Goal: Task Accomplishment & Management: Use online tool/utility

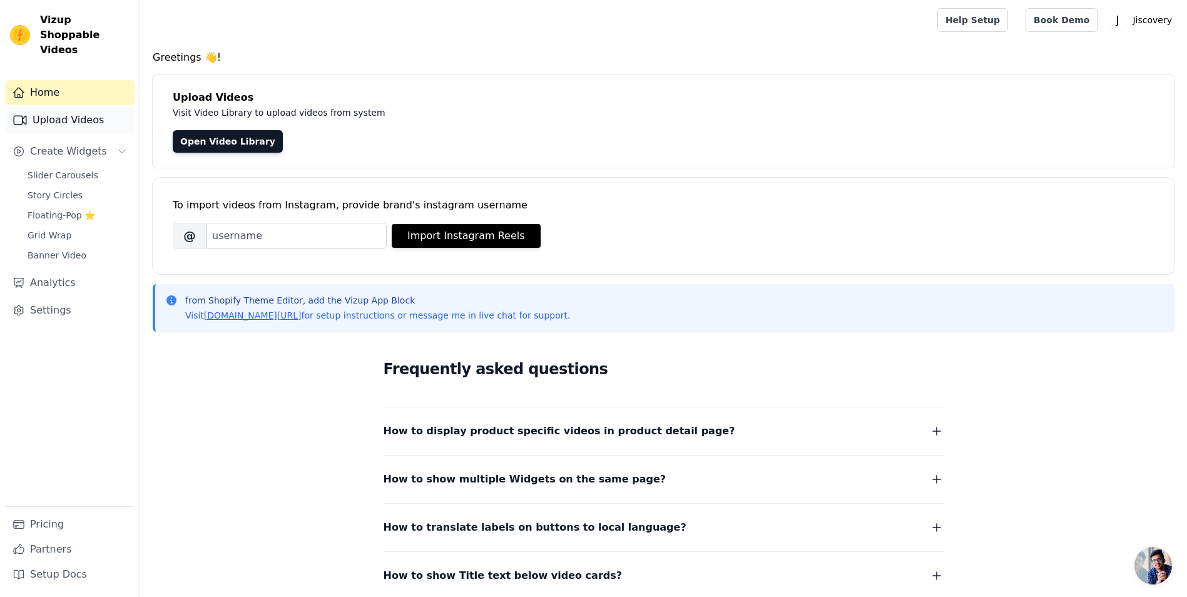
click at [60, 112] on link "Upload Videos" at bounding box center [70, 120] width 130 height 25
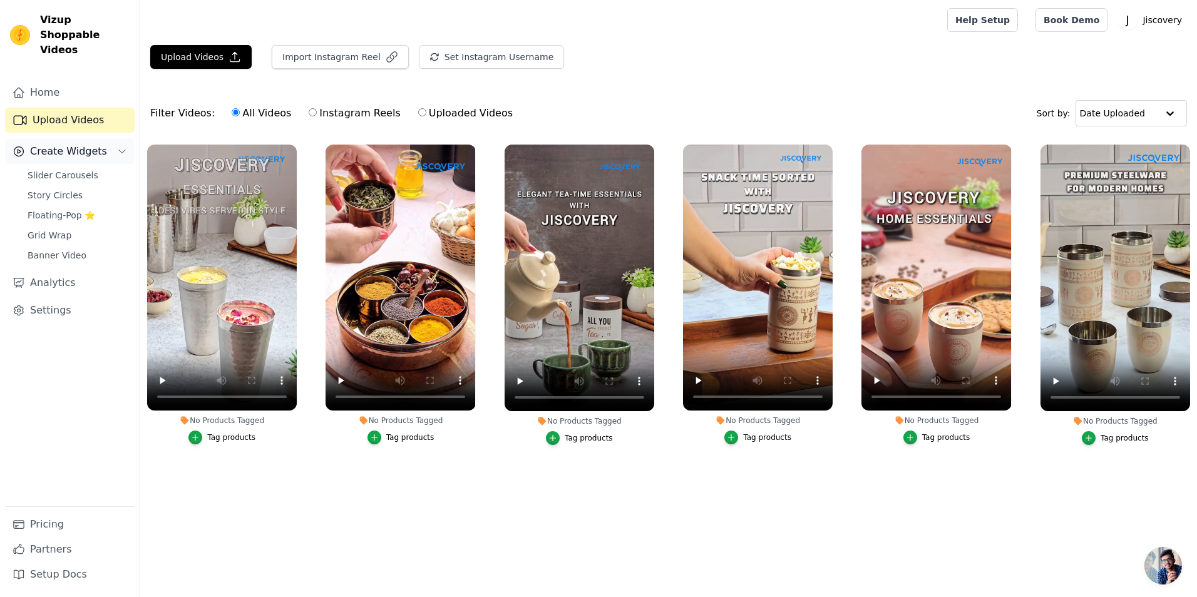
click at [75, 144] on span "Create Widgets" at bounding box center [68, 151] width 77 height 15
click at [73, 169] on span "Slider Carousels" at bounding box center [63, 175] width 71 height 13
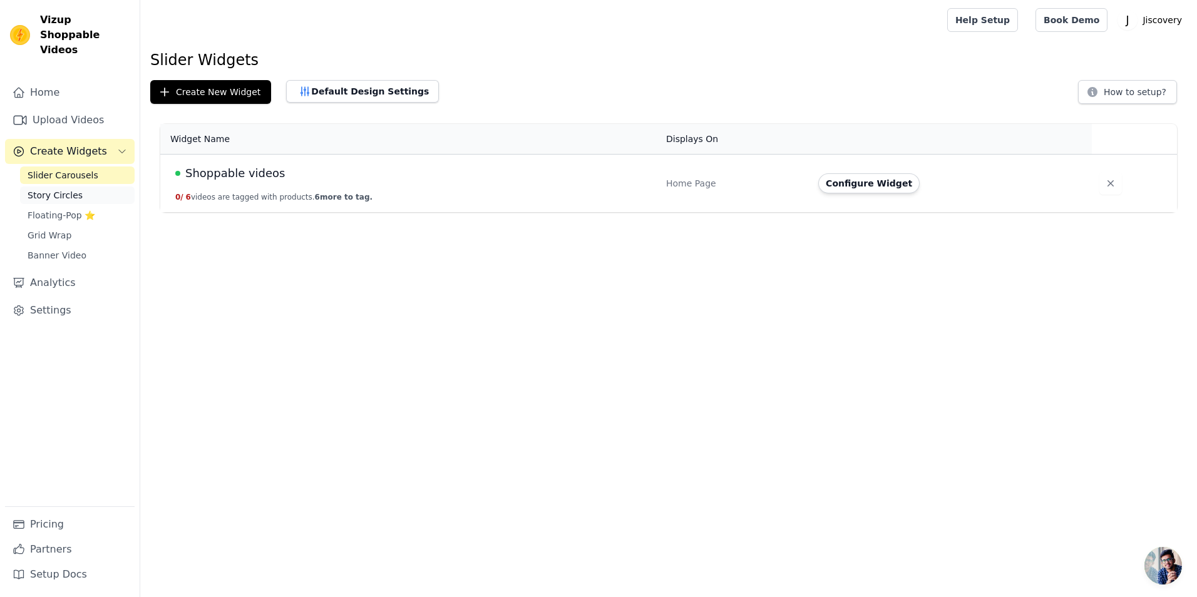
click at [69, 189] on span "Story Circles" at bounding box center [55, 195] width 55 height 13
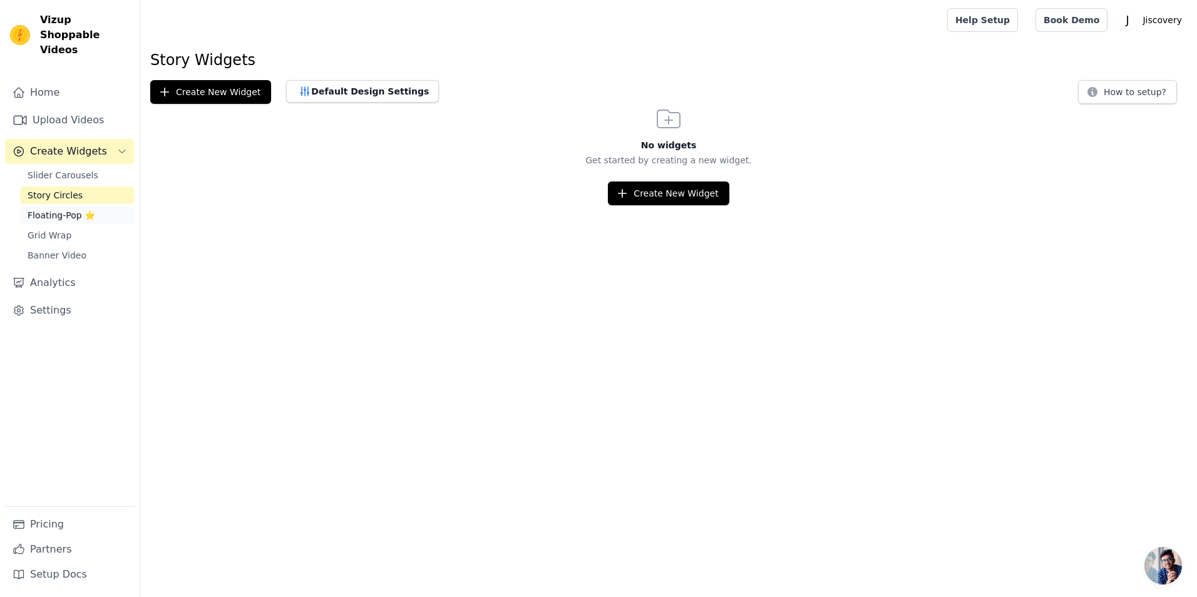
click at [68, 209] on span "Floating-Pop ⭐" at bounding box center [62, 215] width 68 height 13
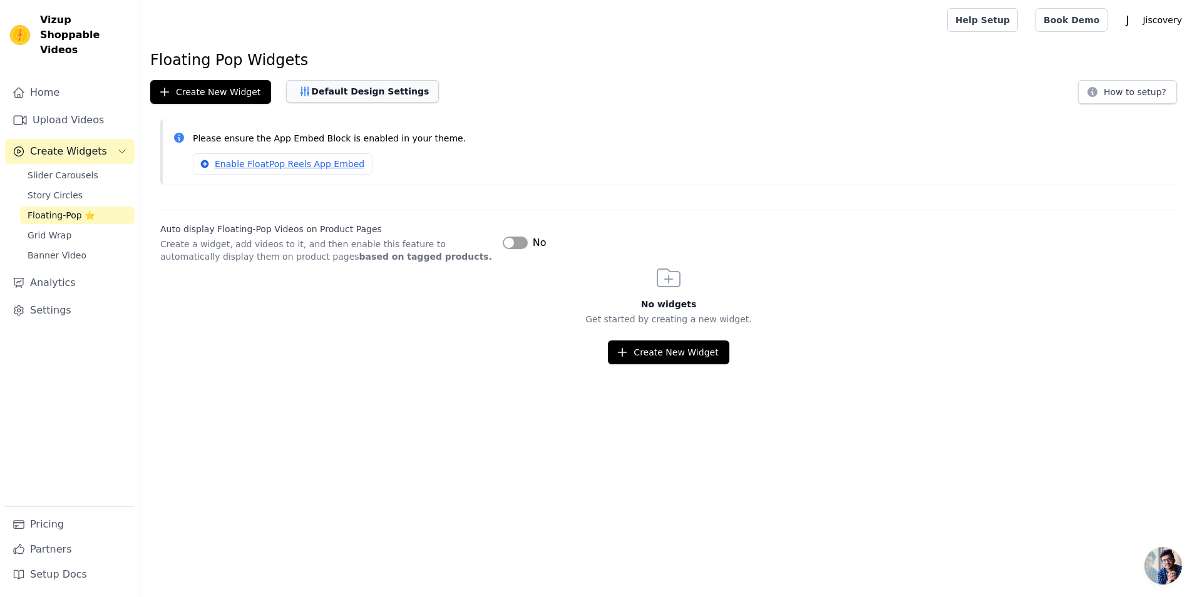
click at [361, 94] on button "Default Design Settings" at bounding box center [362, 91] width 153 height 23
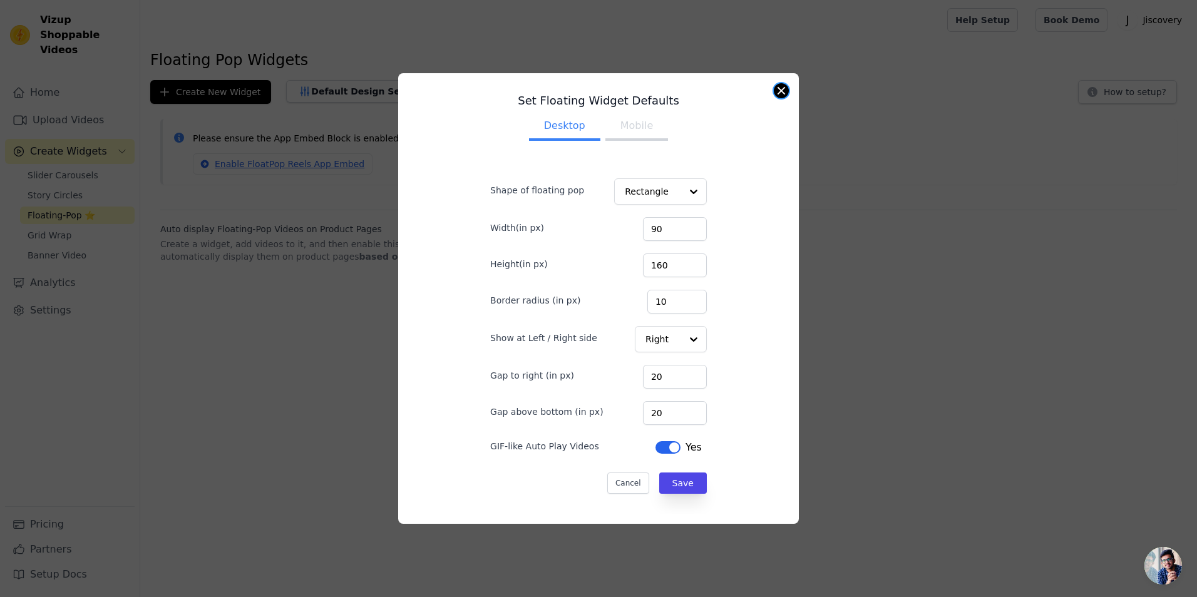
click at [776, 93] on button "Close modal" at bounding box center [781, 90] width 15 height 15
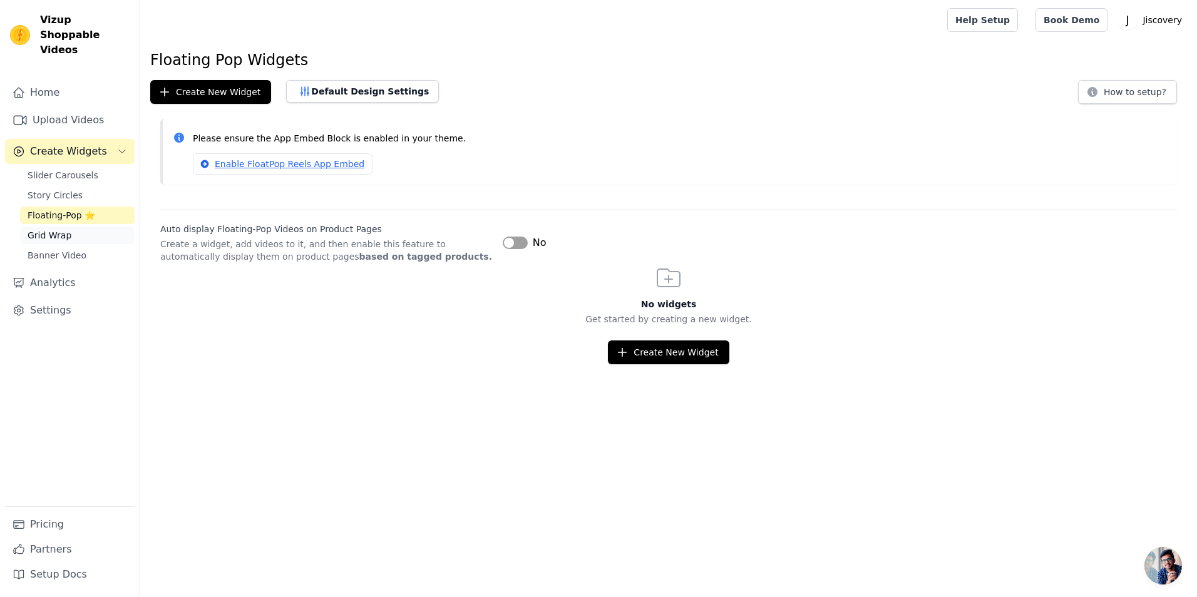
click at [68, 227] on link "Grid Wrap" at bounding box center [77, 236] width 115 height 18
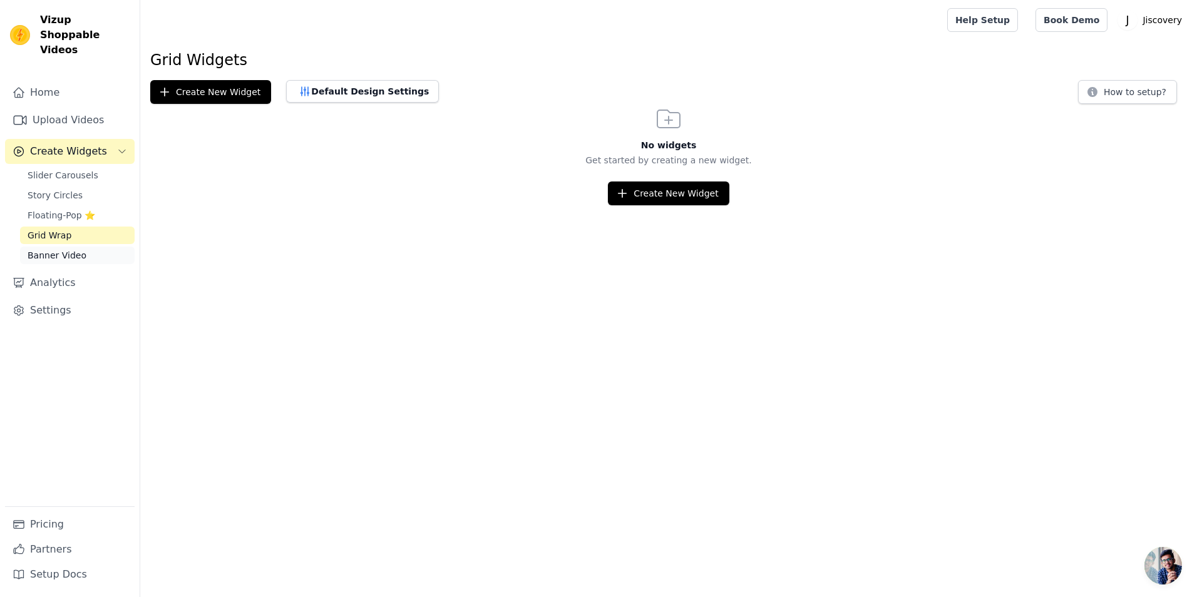
click at [72, 249] on span "Banner Video" at bounding box center [57, 255] width 59 height 13
click at [61, 189] on span "Story Circles" at bounding box center [55, 195] width 55 height 13
click at [69, 169] on span "Slider Carousels" at bounding box center [63, 175] width 71 height 13
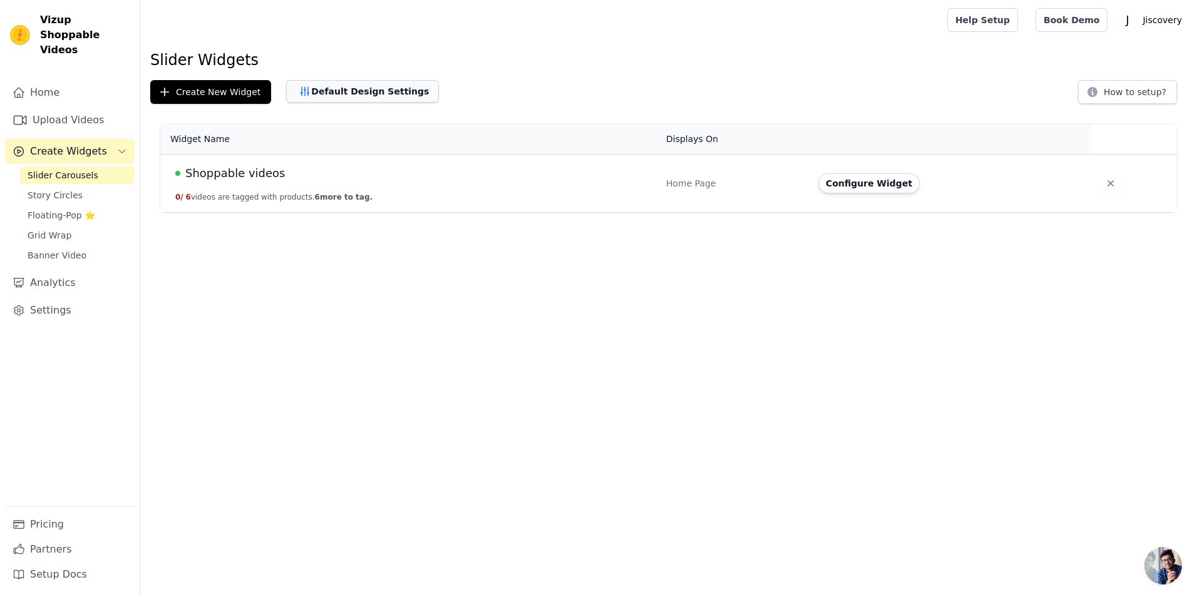
click at [341, 96] on button "Default Design Settings" at bounding box center [362, 91] width 153 height 23
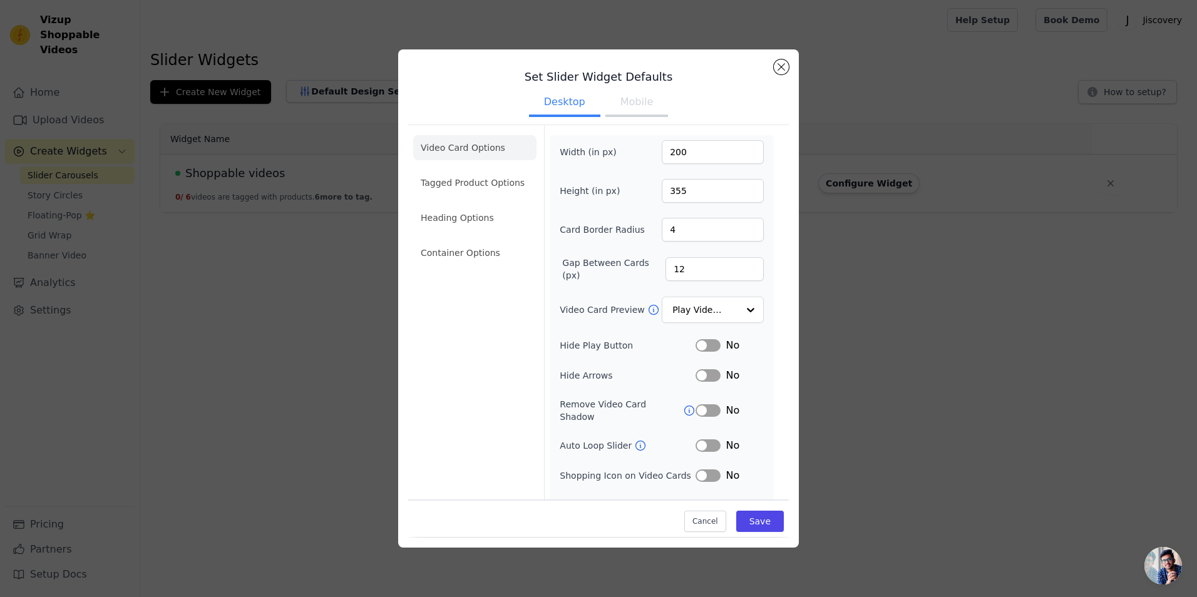
click at [630, 114] on button "Mobile" at bounding box center [636, 104] width 63 height 28
click at [635, 110] on button "Mobile" at bounding box center [636, 104] width 63 height 28
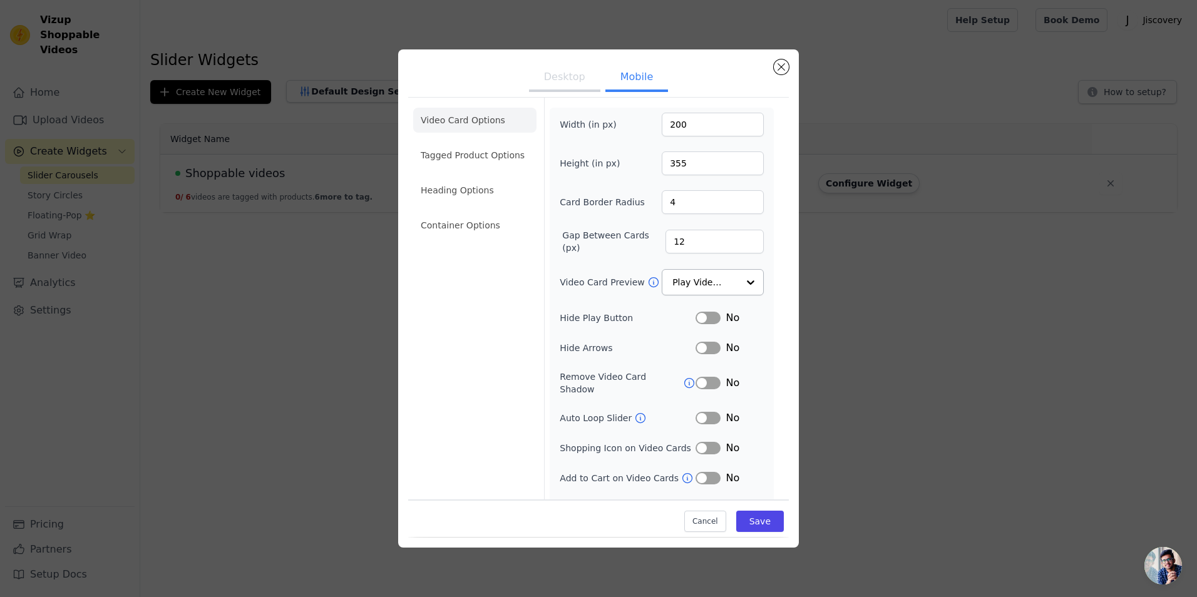
scroll to position [42, 0]
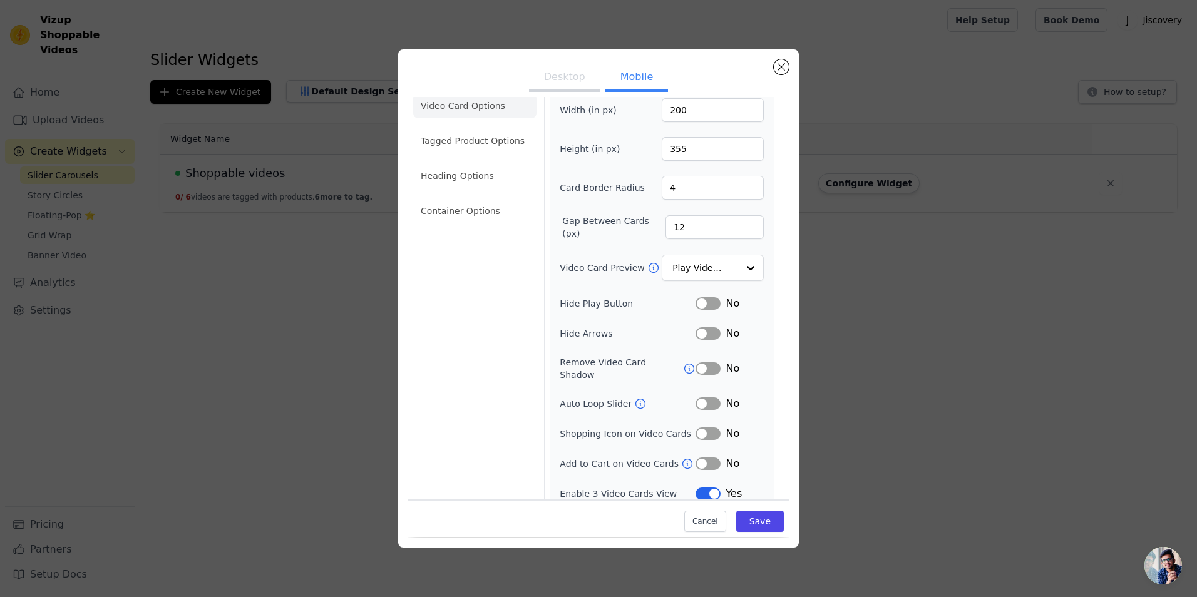
click at [699, 488] on button "Label" at bounding box center [707, 494] width 25 height 13
click at [747, 527] on button "Save" at bounding box center [760, 521] width 48 height 21
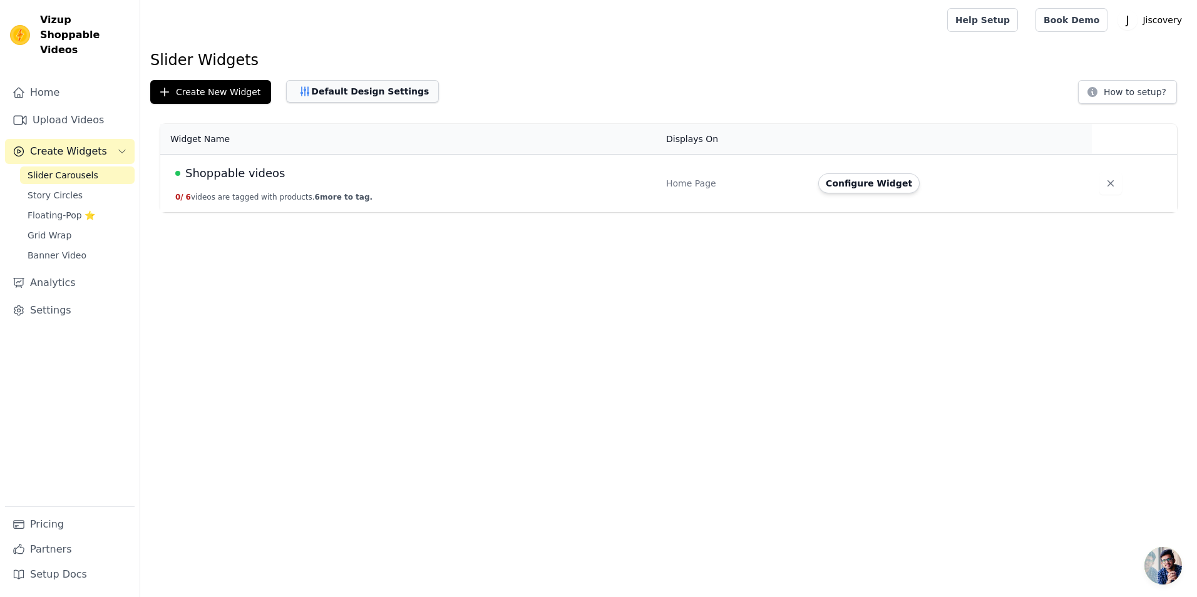
click at [374, 81] on button "Default Design Settings" at bounding box center [362, 91] width 153 height 23
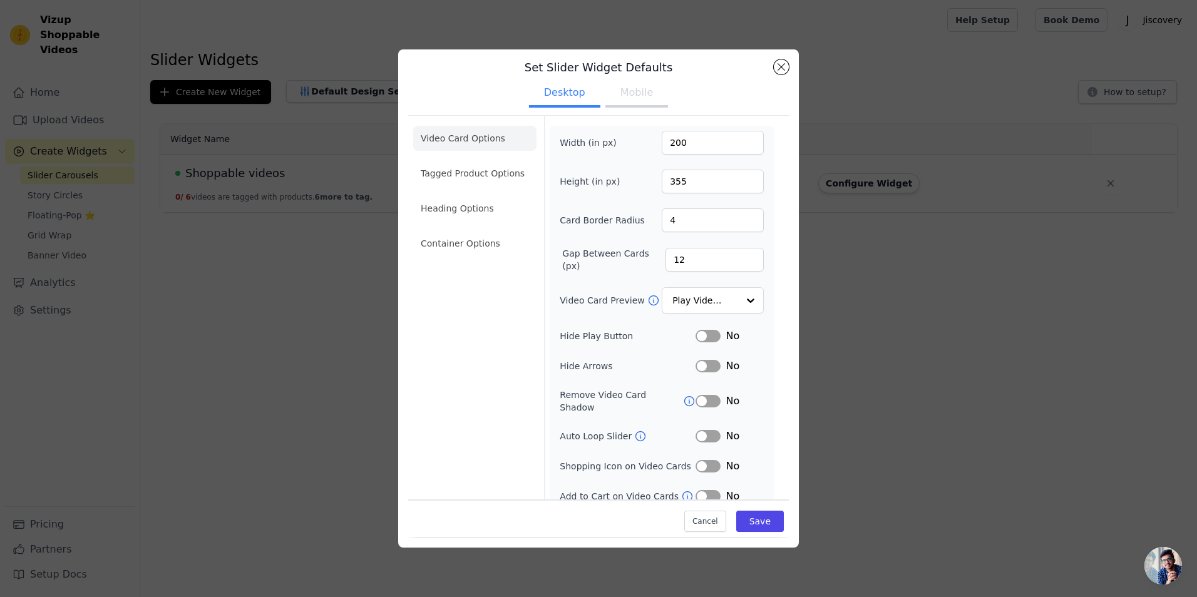
scroll to position [12, 0]
click at [697, 488] on button "Label" at bounding box center [707, 494] width 25 height 13
click at [705, 488] on button "Label" at bounding box center [707, 494] width 25 height 13
click at [634, 92] on button "Mobile" at bounding box center [636, 92] width 63 height 28
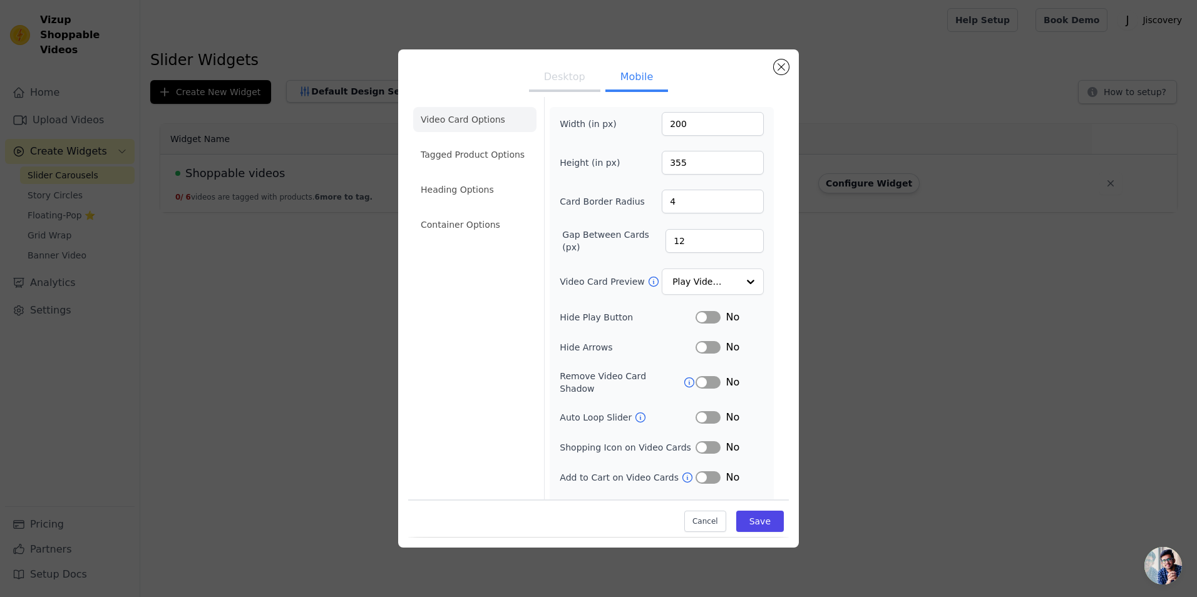
scroll to position [42, 0]
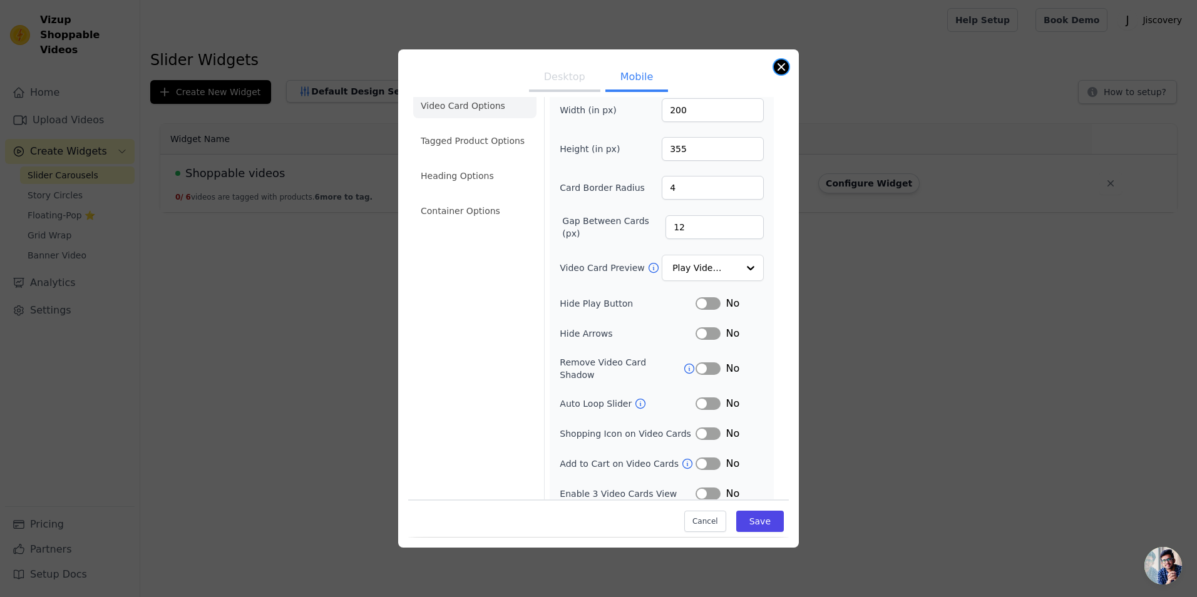
click at [779, 69] on button "Close modal" at bounding box center [781, 66] width 15 height 15
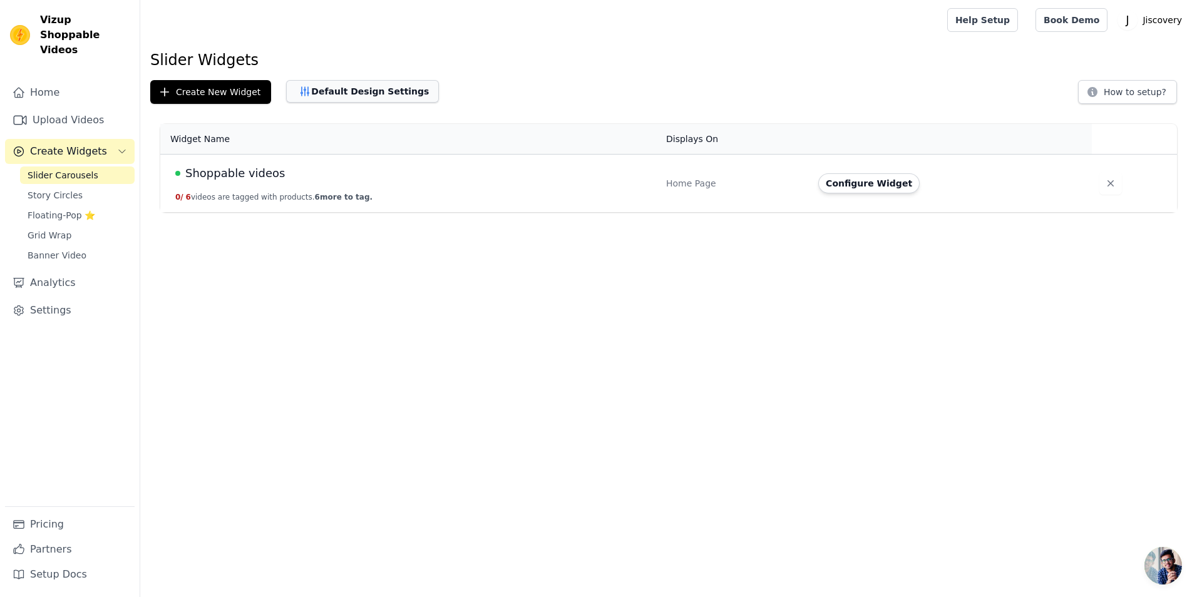
click at [335, 96] on button "Default Design Settings" at bounding box center [362, 91] width 153 height 23
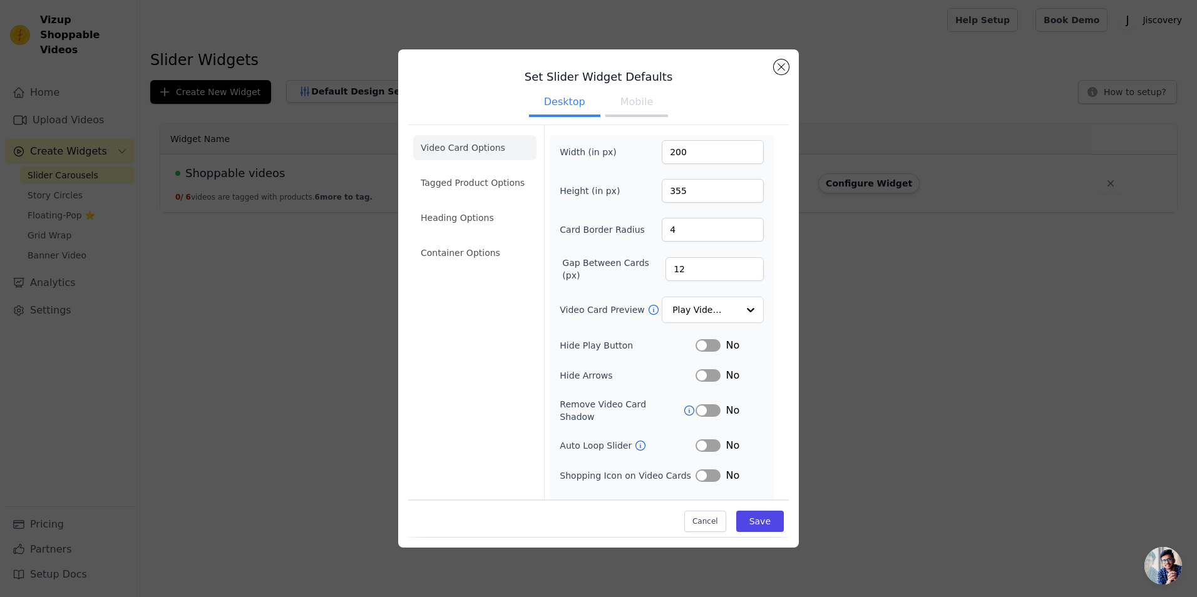
click at [634, 107] on button "Mobile" at bounding box center [636, 104] width 63 height 28
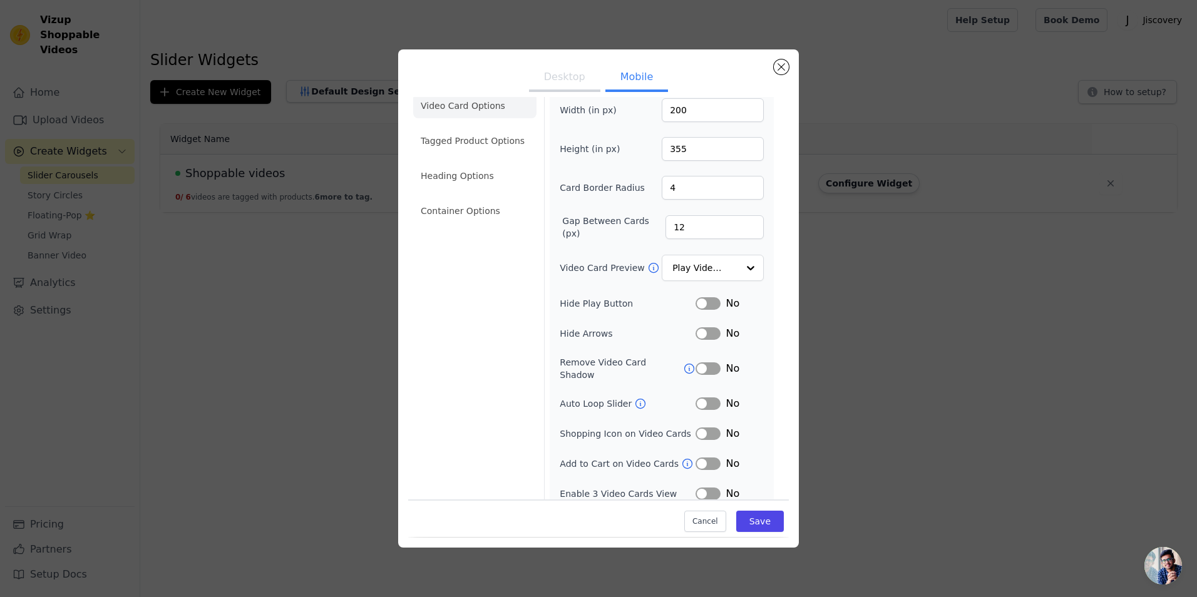
scroll to position [0, 0]
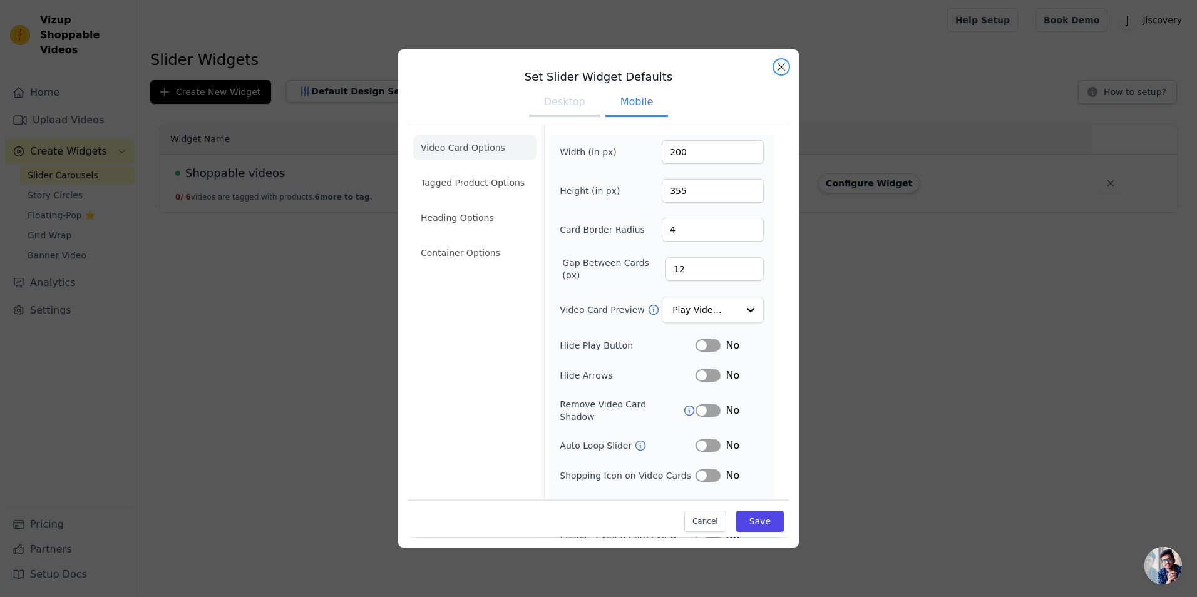
drag, startPoint x: 782, startPoint y: 67, endPoint x: 573, endPoint y: 207, distance: 251.7
click at [680, 122] on div "Set Slider Widget Defaults Desktop Mobile Video Card Options Tagged Product Opt…" at bounding box center [598, 298] width 401 height 498
click at [501, 185] on li "Tagged Product Options" at bounding box center [474, 182] width 123 height 25
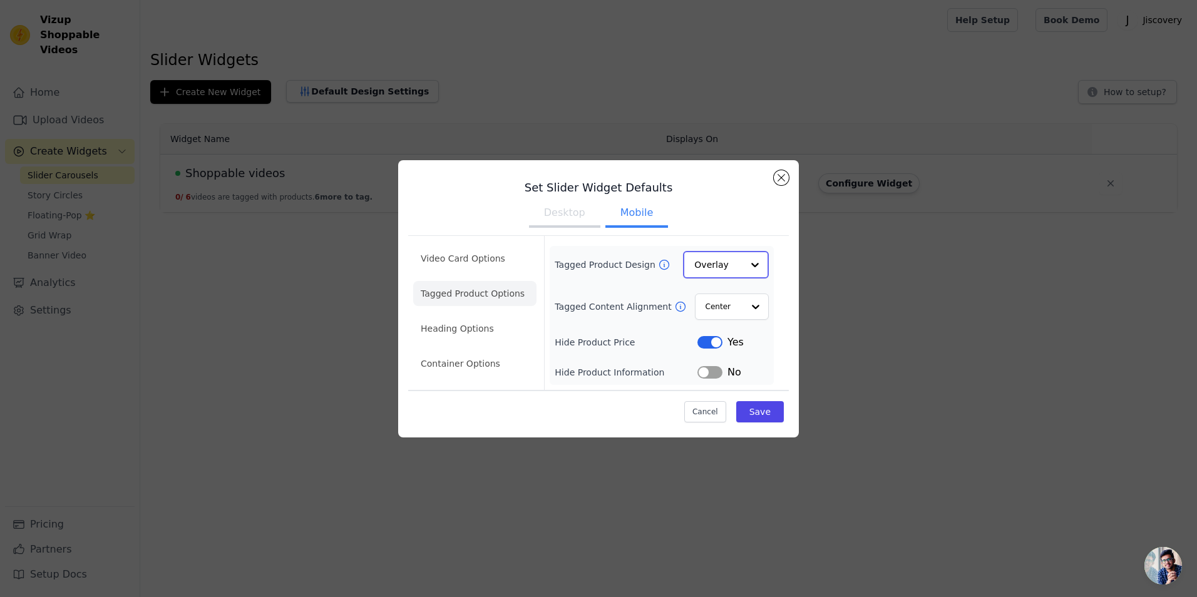
click at [739, 263] on input "Tagged Product Design" at bounding box center [718, 264] width 48 height 25
click at [732, 223] on ul "Desktop Mobile" at bounding box center [598, 215] width 381 height 38
click at [554, 220] on button "Desktop" at bounding box center [564, 215] width 71 height 28
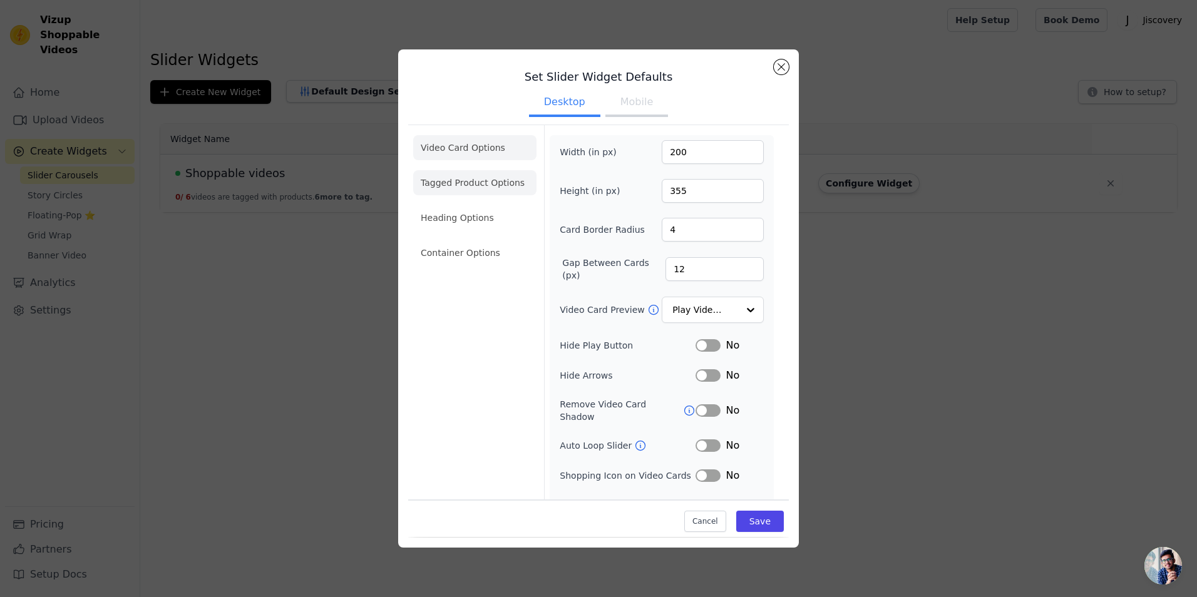
click at [499, 195] on li "Tagged Product Options" at bounding box center [474, 182] width 123 height 25
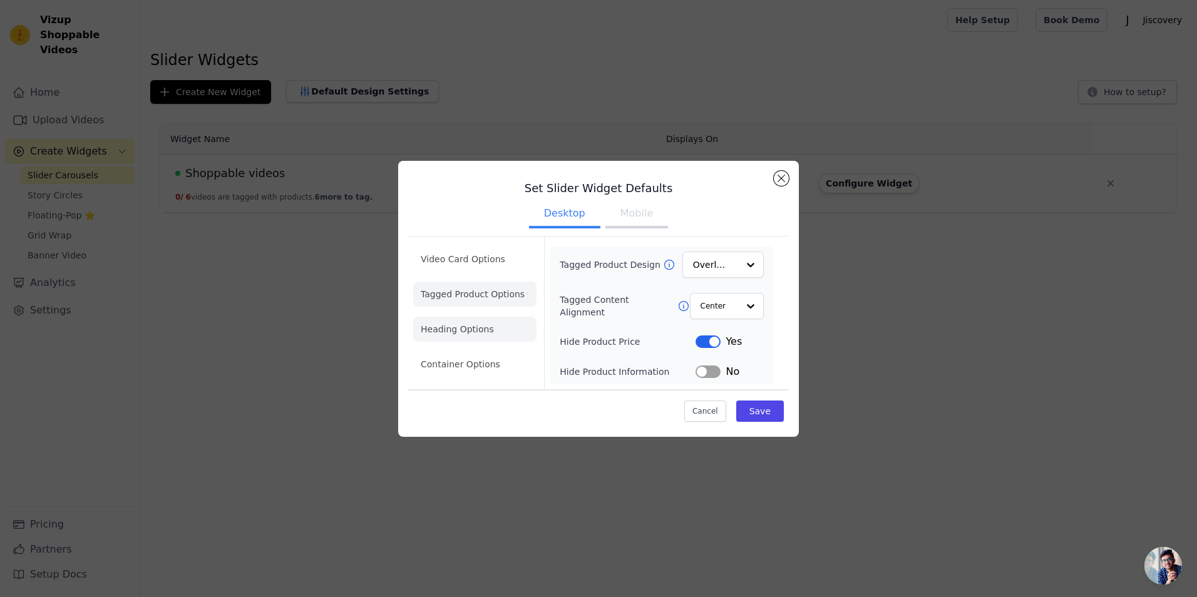
click at [471, 321] on li "Heading Options" at bounding box center [474, 329] width 123 height 25
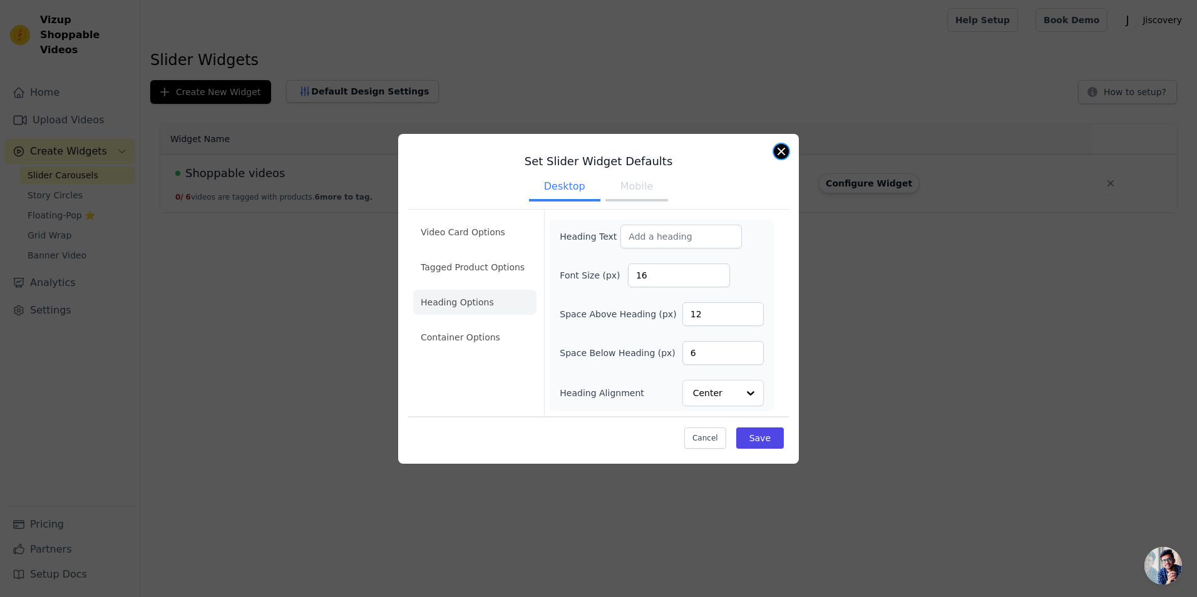
click at [788, 153] on div "Set Slider Widget Defaults Desktop Mobile Video Card Options Tagged Product Opt…" at bounding box center [598, 299] width 401 height 330
click at [780, 154] on button "Close modal" at bounding box center [781, 151] width 15 height 15
